Goal: Transaction & Acquisition: Purchase product/service

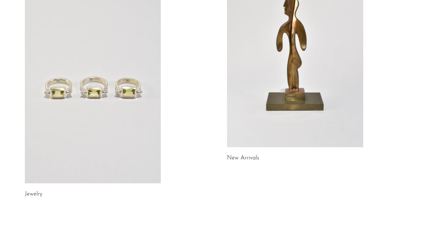
scroll to position [8, 0]
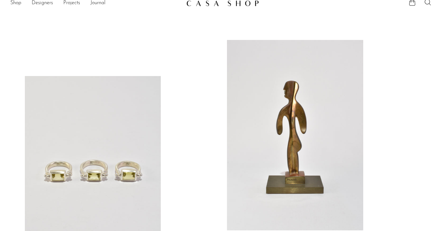
click at [265, 81] on link at bounding box center [295, 135] width 136 height 191
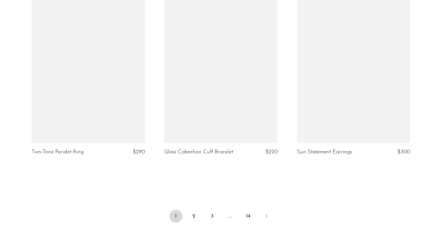
scroll to position [2179, 0]
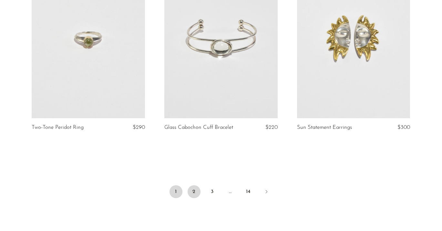
click at [194, 198] on link "2" at bounding box center [193, 191] width 13 height 13
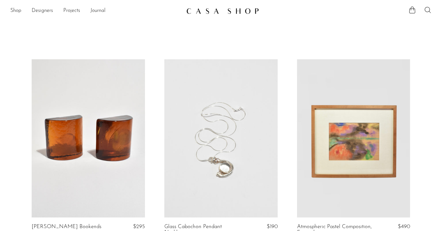
click at [431, 12] on icon at bounding box center [427, 10] width 8 height 8
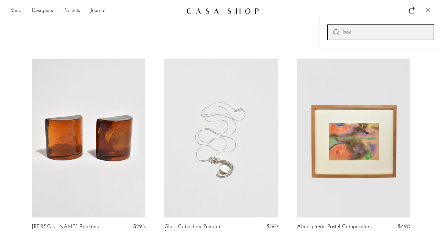
type input "box"
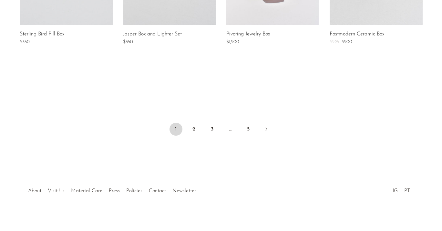
scroll to position [568, 0]
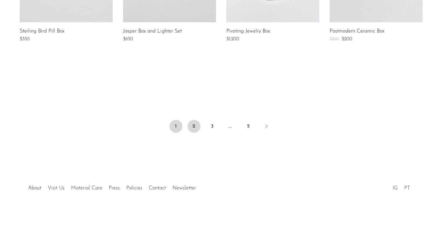
click at [195, 129] on link "2" at bounding box center [193, 126] width 13 height 13
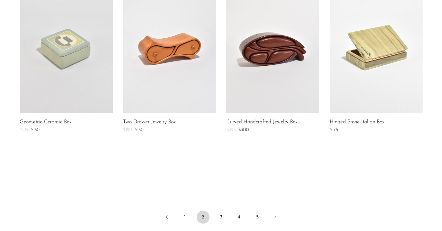
scroll to position [559, 0]
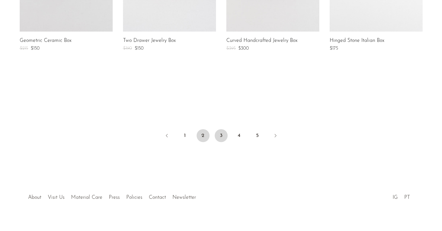
click at [224, 136] on link "3" at bounding box center [220, 135] width 13 height 13
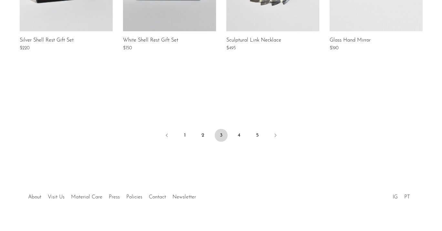
scroll to position [563, 0]
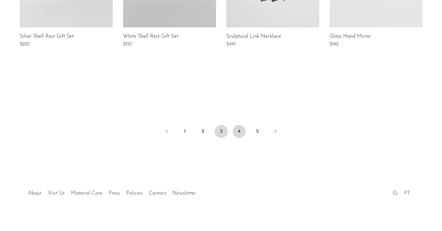
click at [237, 134] on link "4" at bounding box center [239, 131] width 13 height 13
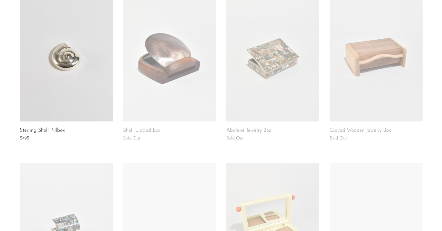
scroll to position [127, 0]
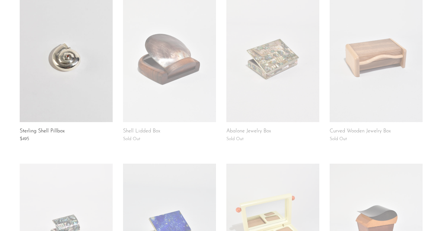
click at [179, 107] on link at bounding box center [169, 57] width 93 height 129
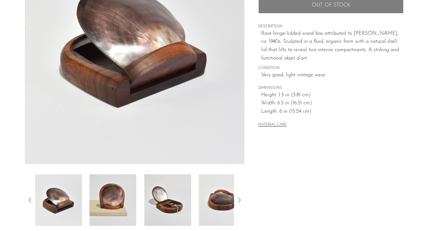
scroll to position [151, 0]
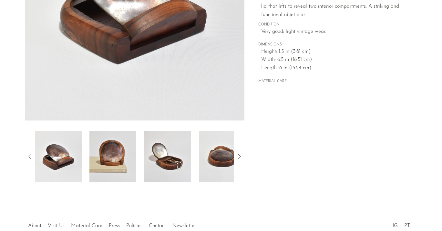
click at [176, 163] on img at bounding box center [167, 157] width 47 height 52
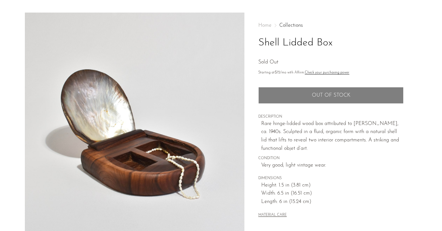
scroll to position [17, 0]
drag, startPoint x: 340, startPoint y: 44, endPoint x: 256, endPoint y: 44, distance: 84.2
click at [256, 44] on div "Home Collections Shell Lidded Box Sold Out Starting at $72 /mo with Affirm. Che…" at bounding box center [330, 164] width 173 height 304
copy h1 "Shell Lidded Box"
